Goal: Task Accomplishment & Management: Manage account settings

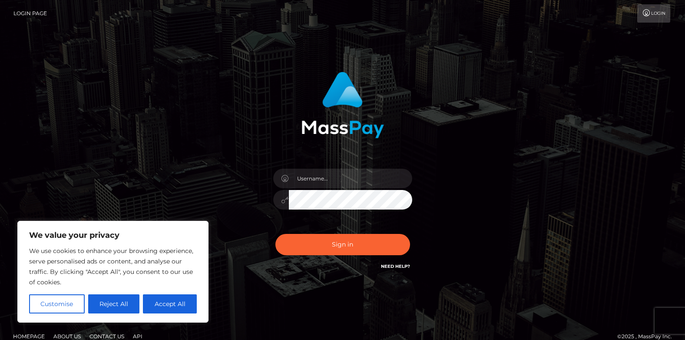
click at [166, 305] on button "Accept All" at bounding box center [170, 303] width 54 height 19
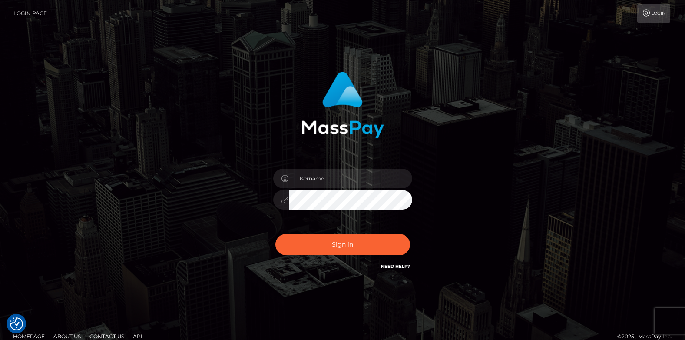
checkbox input "true"
click at [359, 176] on input "text" at bounding box center [350, 179] width 123 height 20
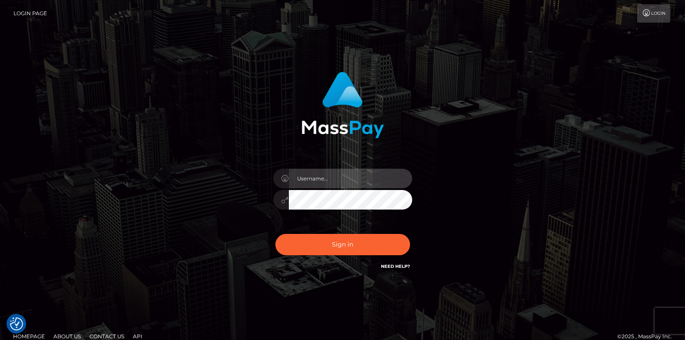
type input "[EMAIL_ADDRESS][DOMAIN_NAME]"
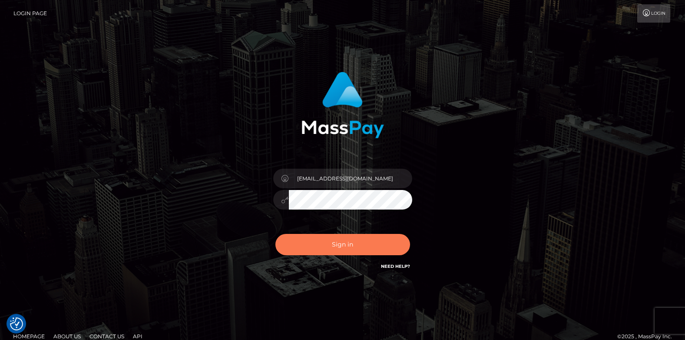
click at [342, 250] on button "Sign in" at bounding box center [342, 244] width 135 height 21
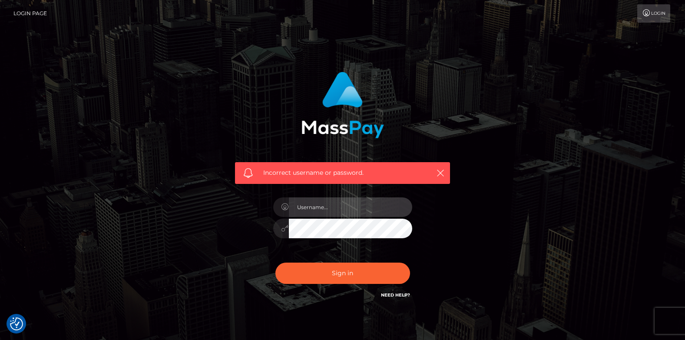
click at [328, 213] on input "text" at bounding box center [350, 207] width 123 height 20
click at [349, 212] on input "SWEETPRECIOUS30" at bounding box center [350, 207] width 123 height 20
click at [352, 209] on input "SWEETPRECIOUS30" at bounding box center [350, 207] width 123 height 20
type input "S"
click at [348, 202] on input "text" at bounding box center [350, 207] width 123 height 20
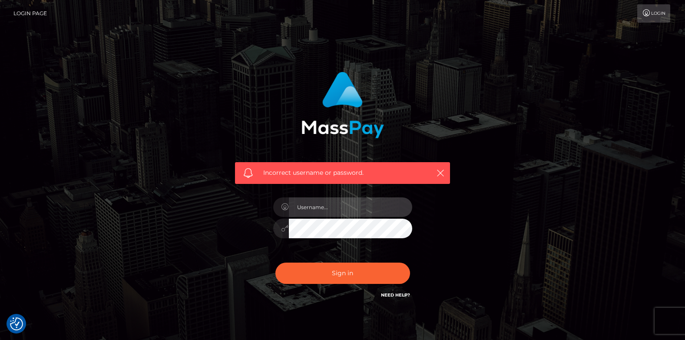
type input "[EMAIL_ADDRESS][DOMAIN_NAME]"
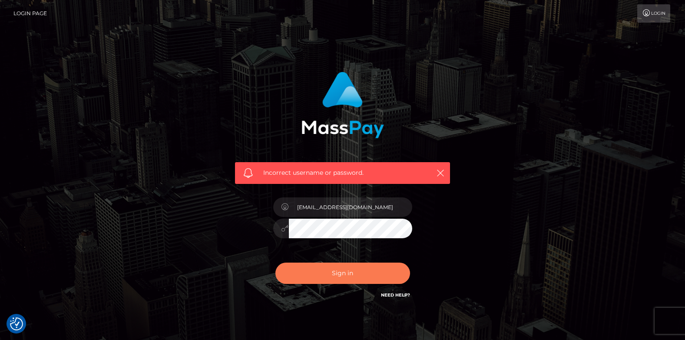
click at [330, 271] on button "Sign in" at bounding box center [342, 272] width 135 height 21
